Goal: Task Accomplishment & Management: Manage account settings

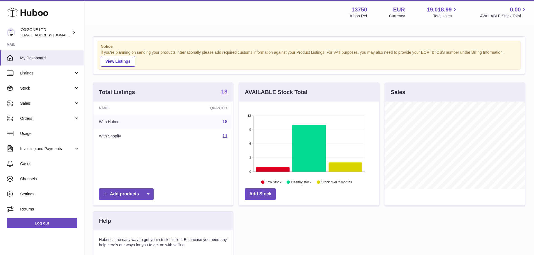
scroll to position [87, 140]
click at [35, 87] on span "Stock" at bounding box center [47, 88] width 54 height 5
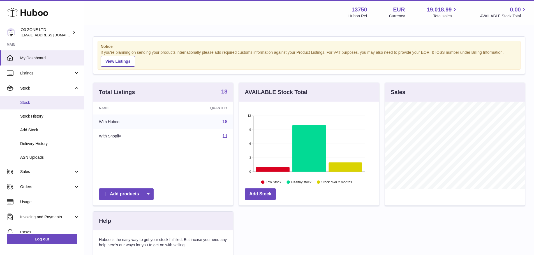
click at [32, 102] on span "Stock" at bounding box center [49, 102] width 59 height 5
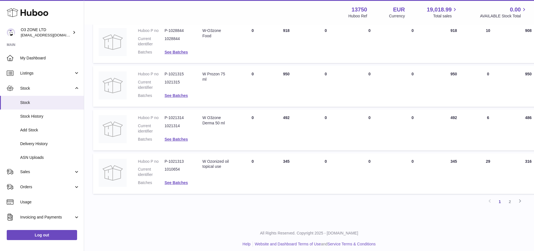
scroll to position [355, 0]
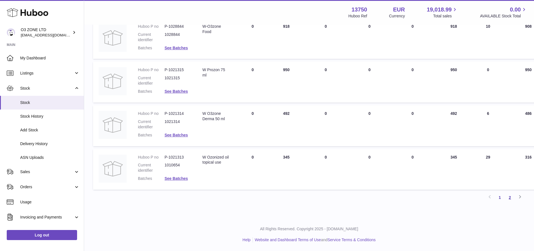
click at [511, 197] on link "2" at bounding box center [509, 197] width 10 height 10
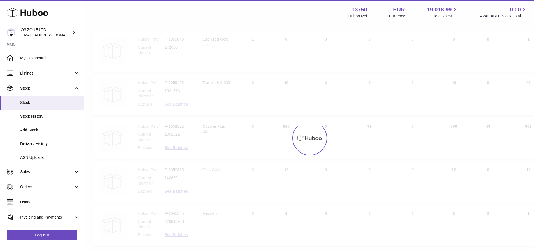
scroll to position [25, 0]
